Goal: Transaction & Acquisition: Download file/media

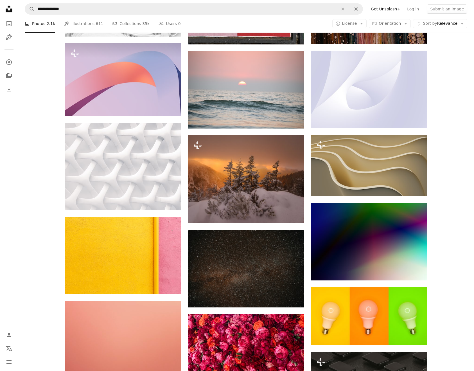
scroll to position [3014, 0]
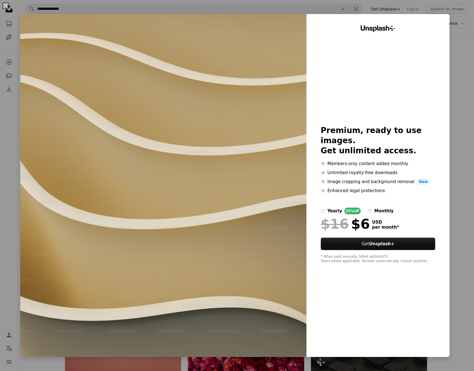
click at [462, 143] on div "An X shape Unsplash+ Premium, ready to use images. Get unlimited access. A plus…" at bounding box center [237, 185] width 474 height 371
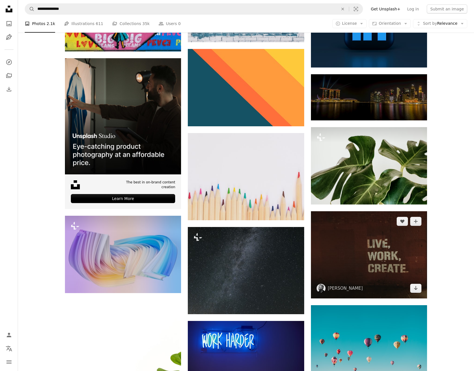
scroll to position [1059, 0]
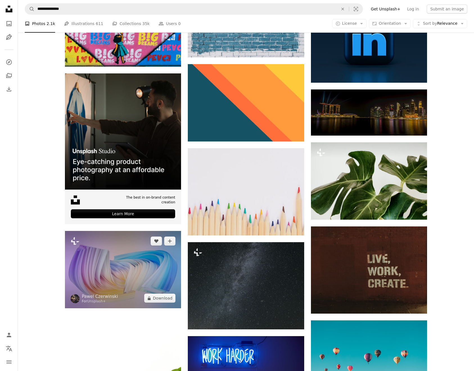
click at [140, 255] on img at bounding box center [123, 269] width 116 height 77
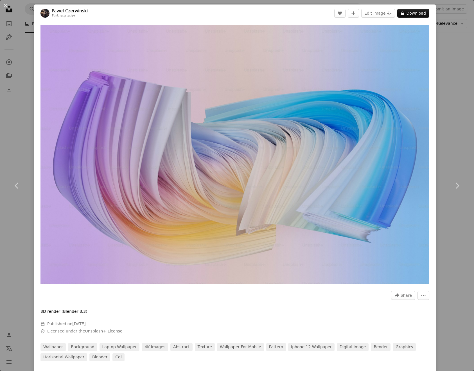
click at [451, 106] on div "An X shape Chevron left Chevron right [PERSON_NAME] For Unsplash+ A heart A plu…" at bounding box center [237, 185] width 474 height 371
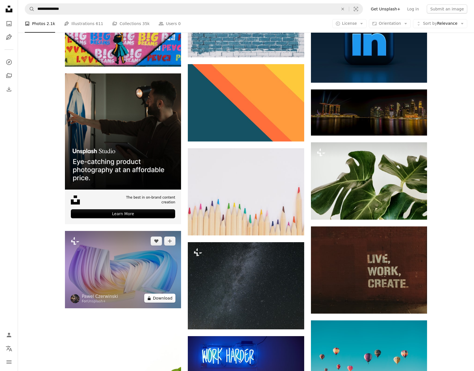
click at [156, 297] on button "A lock Download" at bounding box center [159, 297] width 31 height 9
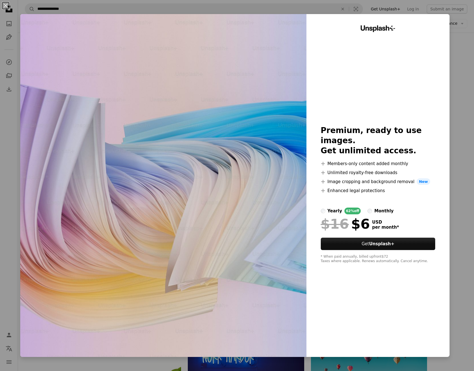
click at [462, 147] on div "An X shape Unsplash+ Premium, ready to use images. Get unlimited access. A plus…" at bounding box center [237, 185] width 474 height 371
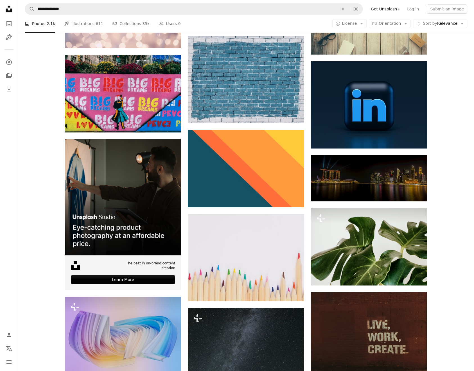
scroll to position [887, 0]
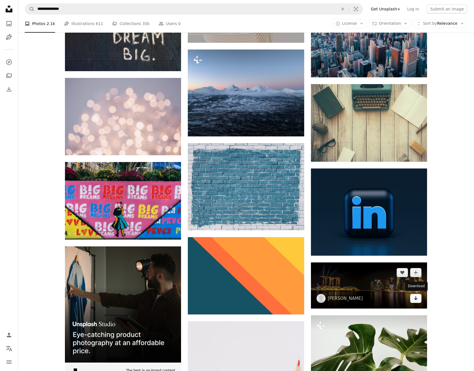
click at [417, 298] on icon "Arrow pointing down" at bounding box center [415, 297] width 4 height 7
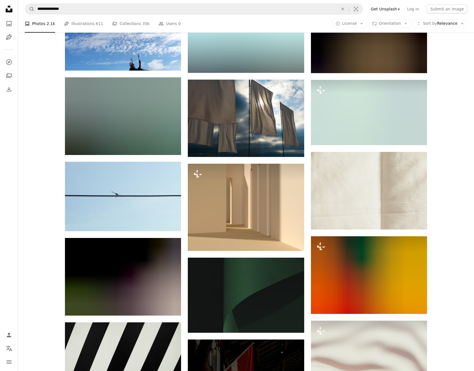
scroll to position [17839, 0]
